Goal: Transaction & Acquisition: Purchase product/service

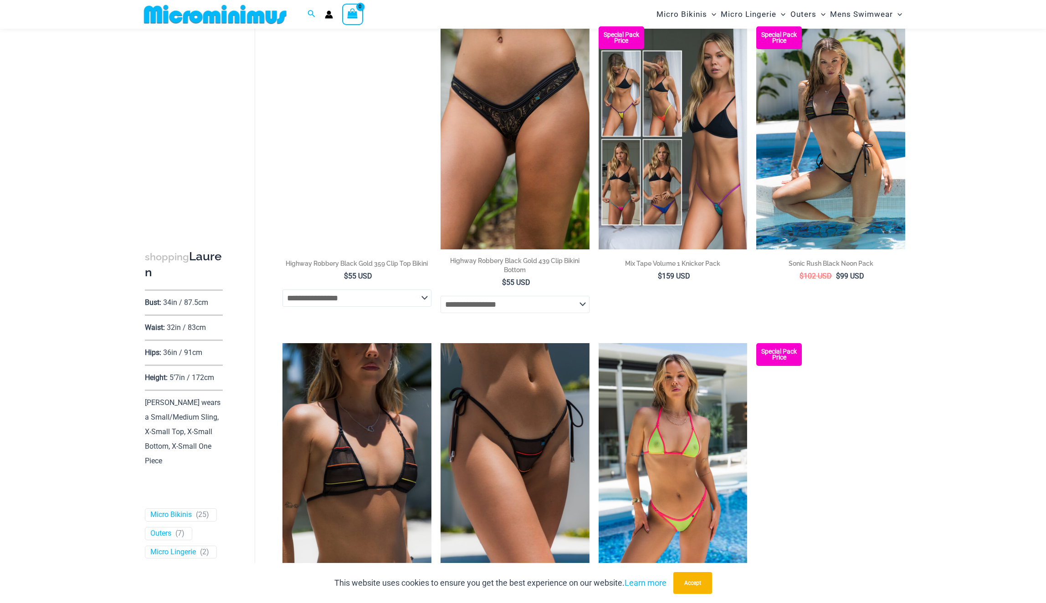
scroll to position [1647, 0]
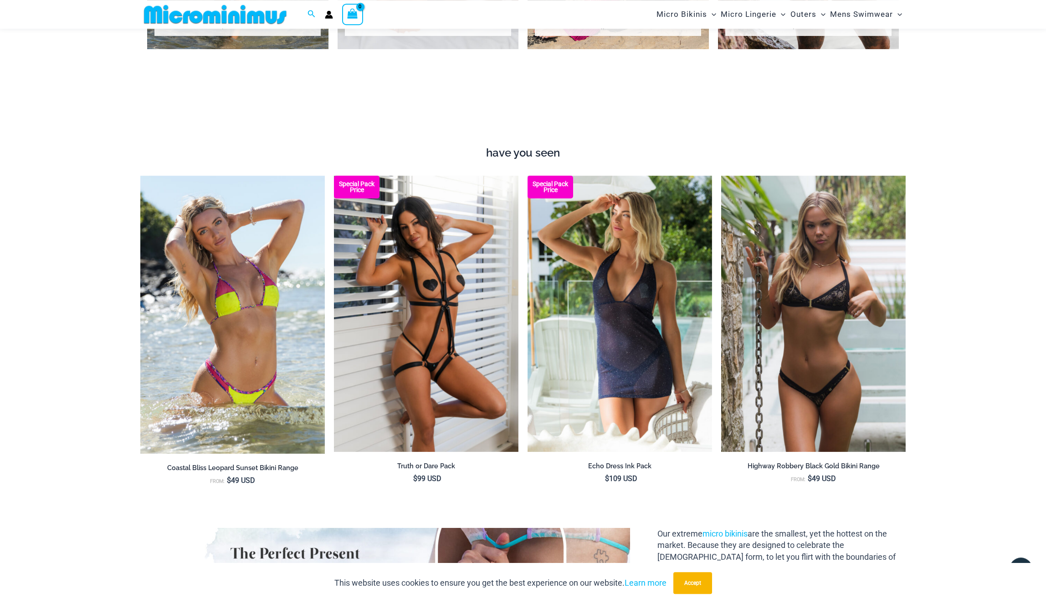
scroll to position [1224, 0]
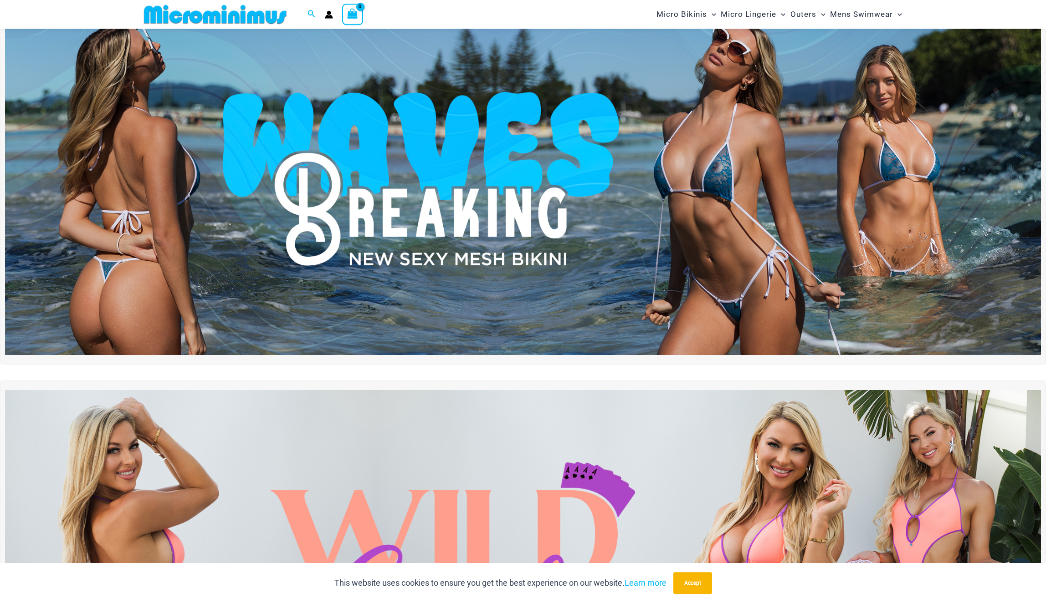
scroll to position [0, 0]
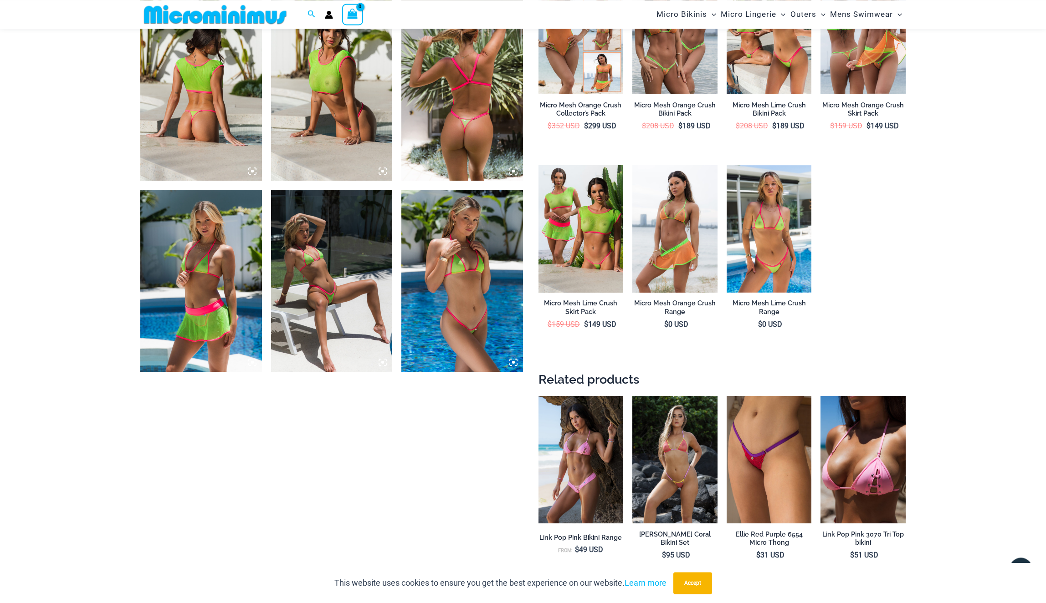
scroll to position [690, 0]
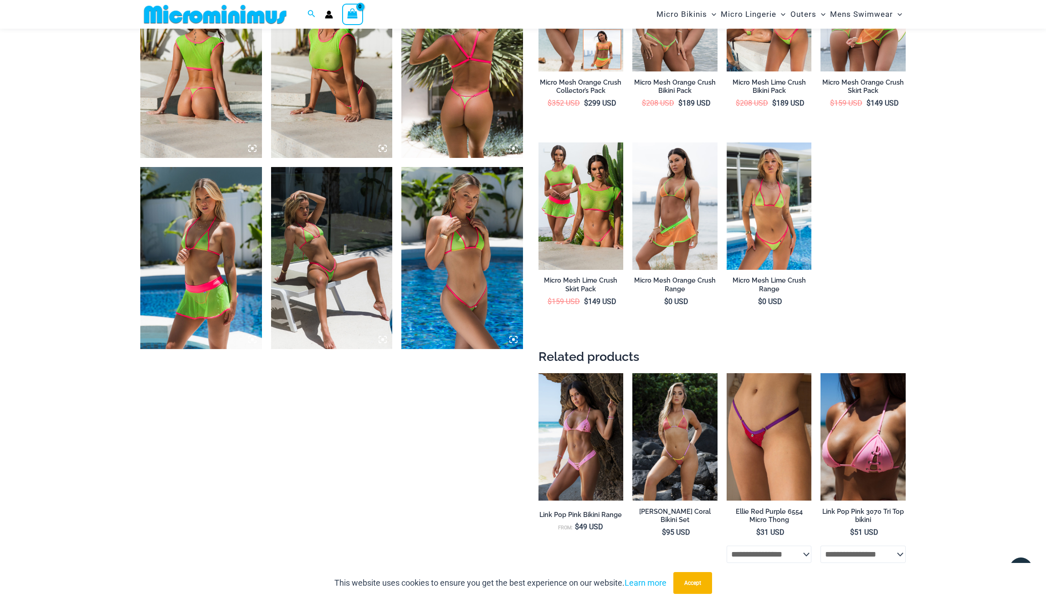
click at [326, 276] on img at bounding box center [332, 258] width 122 height 182
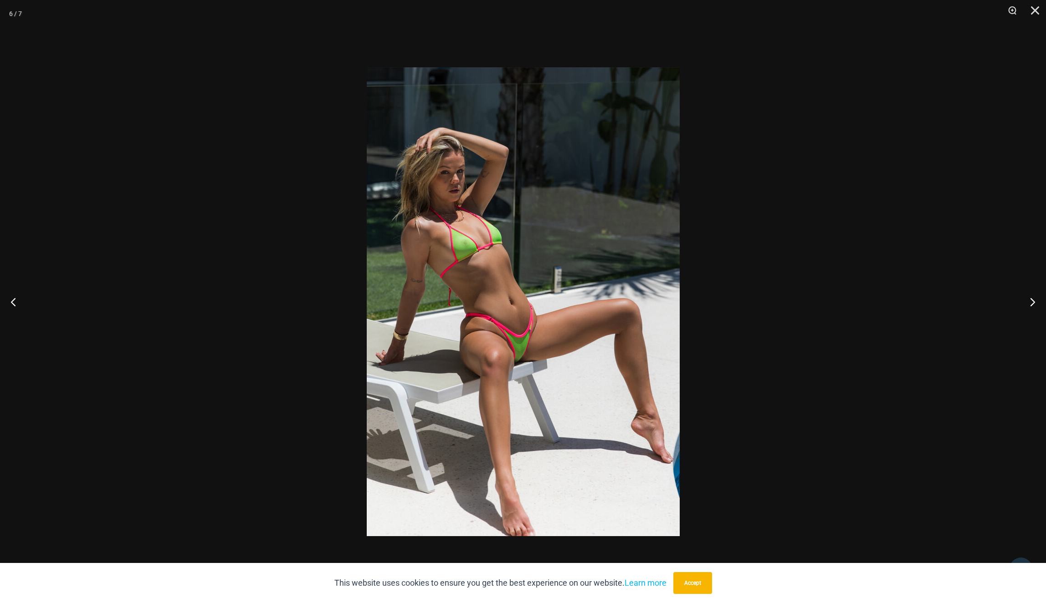
click at [277, 344] on div at bounding box center [523, 301] width 1046 height 603
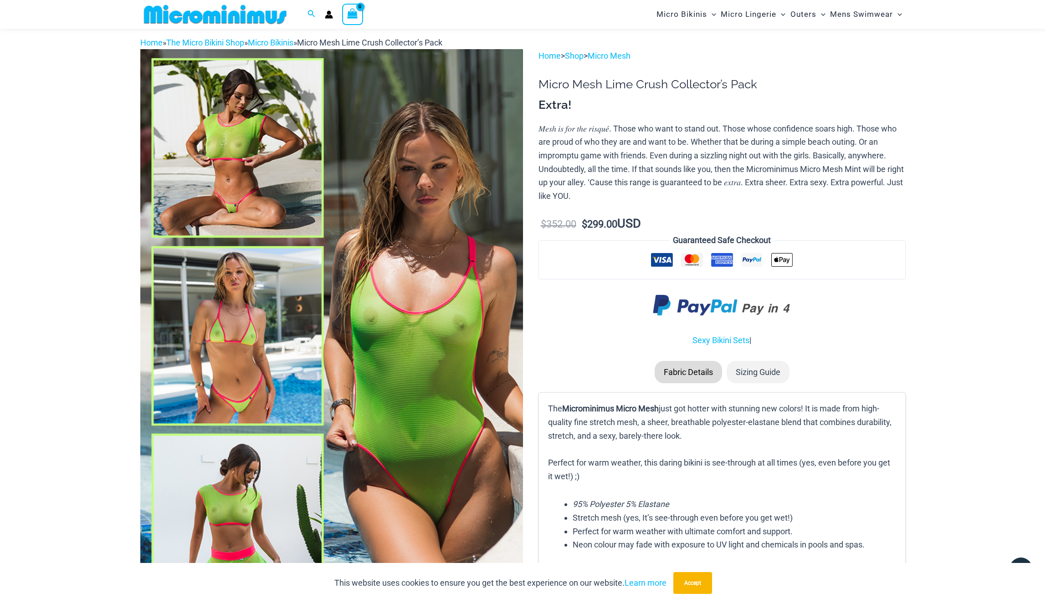
scroll to position [0, 0]
